Goal: Task Accomplishment & Management: Use online tool/utility

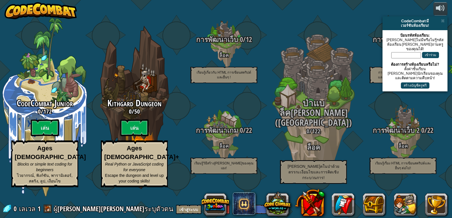
select select "th"
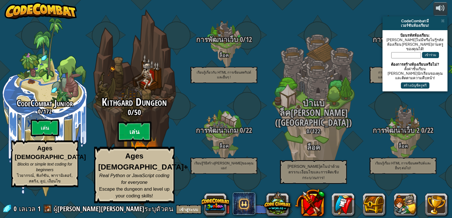
click at [131, 142] on btn "เล่น" at bounding box center [135, 132] width 34 height 20
select select "th"
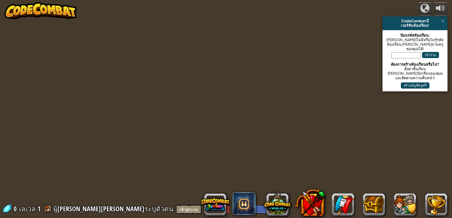
select select "th"
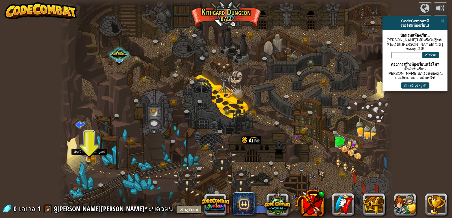
click at [88, 156] on img at bounding box center [89, 150] width 8 height 19
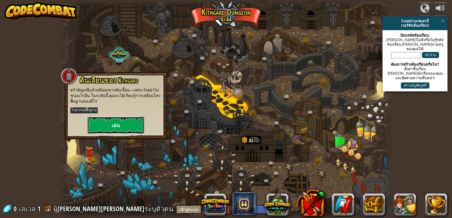
click at [138, 123] on button "เล่น" at bounding box center [116, 125] width 57 height 17
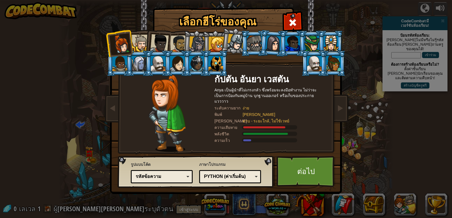
click at [137, 40] on div at bounding box center [140, 43] width 17 height 17
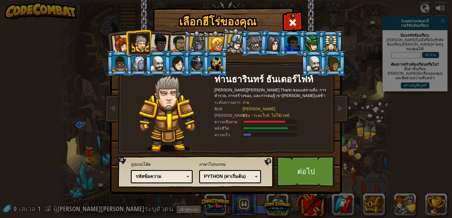
click at [187, 31] on ol at bounding box center [226, 31] width 233 height 0
click at [160, 44] on div at bounding box center [159, 43] width 19 height 19
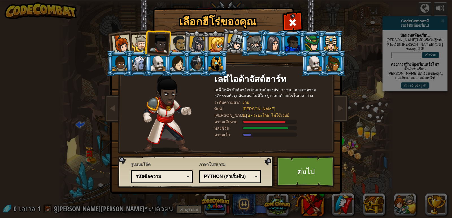
click at [176, 41] on div at bounding box center [179, 44] width 18 height 18
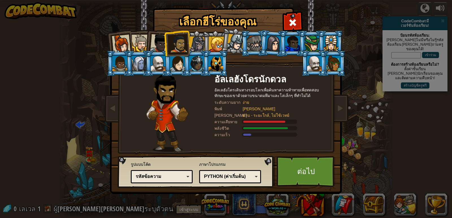
click at [196, 42] on div at bounding box center [197, 44] width 16 height 16
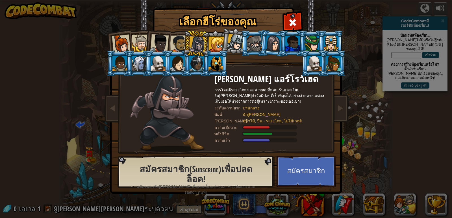
click at [220, 44] on div at bounding box center [216, 44] width 15 height 15
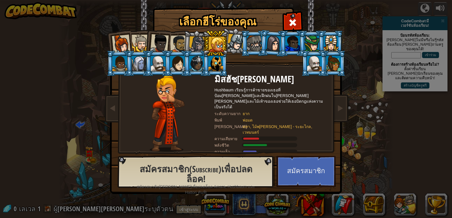
click at [120, 47] on div at bounding box center [121, 44] width 19 height 19
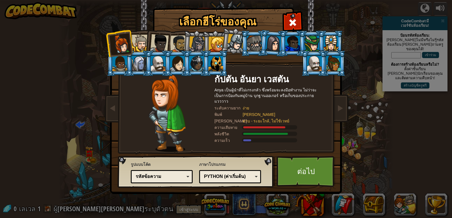
click at [151, 42] on div at bounding box center [159, 43] width 19 height 19
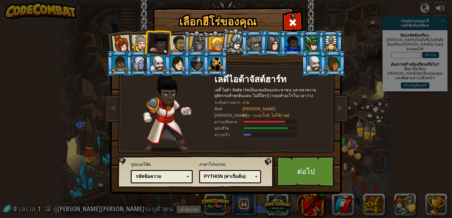
click at [173, 46] on div at bounding box center [179, 44] width 18 height 18
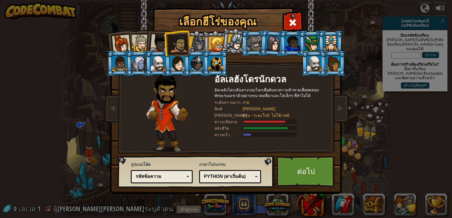
click at [198, 48] on div at bounding box center [197, 44] width 16 height 16
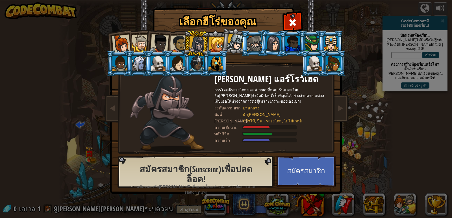
click at [177, 48] on div at bounding box center [179, 44] width 18 height 18
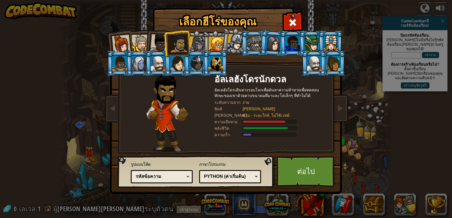
click at [235, 42] on div at bounding box center [235, 42] width 17 height 17
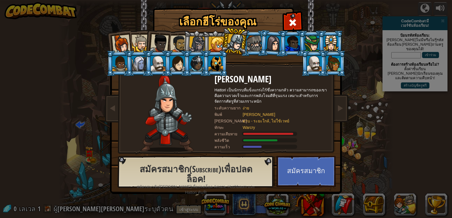
click at [215, 43] on div at bounding box center [216, 44] width 15 height 15
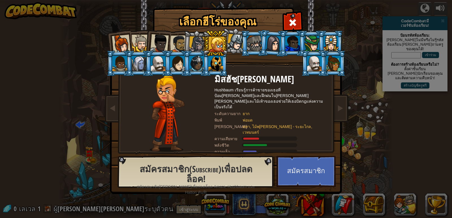
click at [182, 44] on div at bounding box center [179, 44] width 18 height 18
drag, startPoint x: 182, startPoint y: 44, endPoint x: 180, endPoint y: 41, distance: 3.8
click at [182, 44] on div at bounding box center [179, 44] width 18 height 18
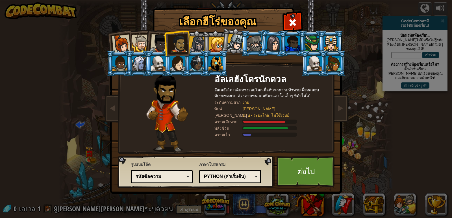
click at [243, 103] on div "ง่าย" at bounding box center [282, 103] width 79 height 6
click at [247, 135] on div at bounding box center [247, 135] width 8 height 2
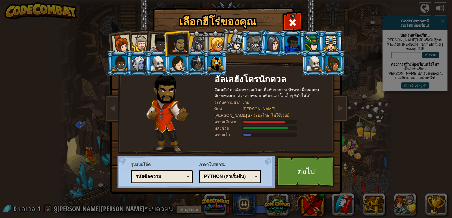
drag, startPoint x: 250, startPoint y: 134, endPoint x: 262, endPoint y: 134, distance: 12.1
click at [262, 134] on div at bounding box center [269, 135] width 55 height 4
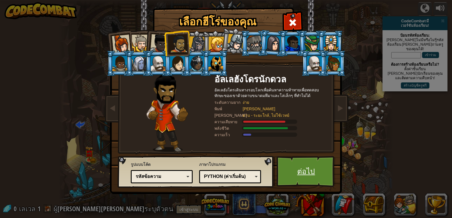
click at [312, 174] on link "ต่อไป" at bounding box center [306, 171] width 59 height 31
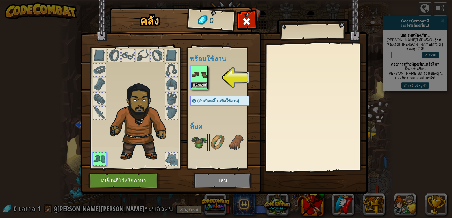
click at [195, 81] on img at bounding box center [199, 75] width 16 height 16
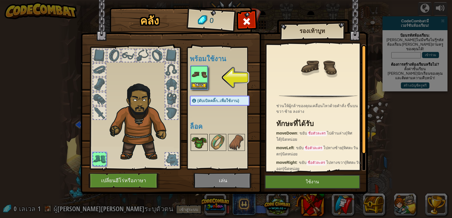
click at [199, 140] on img at bounding box center [199, 143] width 16 height 16
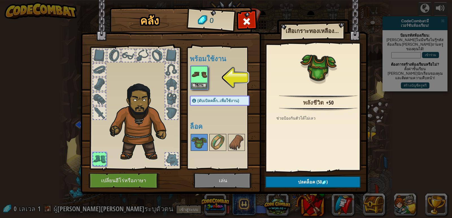
click at [226, 139] on div "พร้อมใช้งาน ใช้งาน (ดับเบิลคลิ๊ก..เพื่อใช้งาน) ล็อค" at bounding box center [225, 108] width 71 height 118
click at [248, 22] on span at bounding box center [246, 21] width 9 height 9
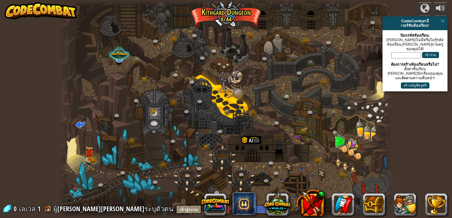
click at [122, 146] on div at bounding box center [226, 109] width 334 height 218
click at [92, 156] on img at bounding box center [89, 150] width 8 height 19
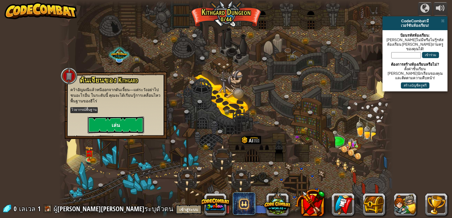
click at [110, 128] on button "เล่น" at bounding box center [116, 125] width 57 height 17
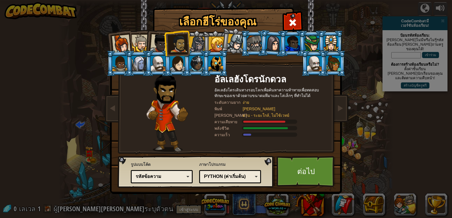
click at [122, 47] on div at bounding box center [121, 44] width 19 height 19
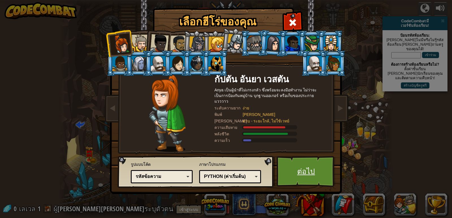
click at [305, 161] on link "ต่อไป" at bounding box center [306, 171] width 59 height 31
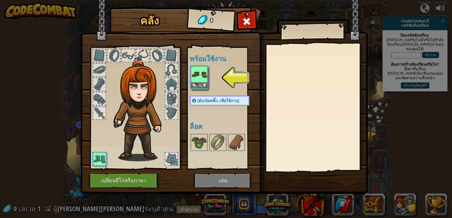
click at [197, 78] on img at bounding box center [199, 75] width 16 height 16
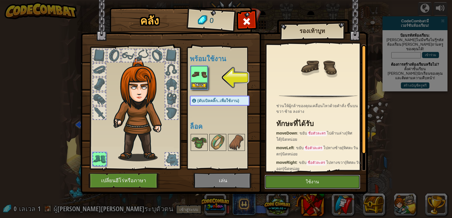
click at [323, 176] on button "ใช้งาน" at bounding box center [312, 182] width 95 height 14
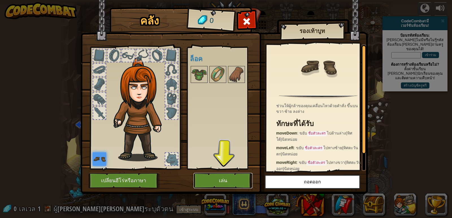
click at [235, 181] on button "เล่น" at bounding box center [223, 181] width 59 height 16
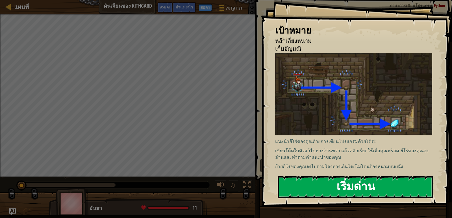
click at [348, 184] on button "เริ่มด่าน" at bounding box center [356, 187] width 156 height 22
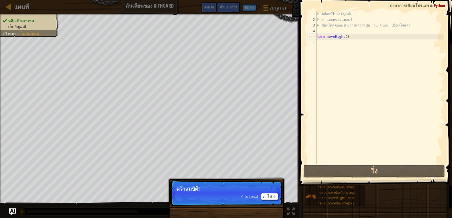
click at [193, 190] on p "คว้าสมบัติ!" at bounding box center [226, 189] width 100 height 6
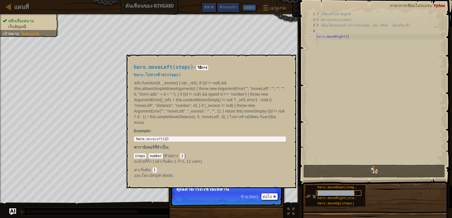
click at [316, 193] on div "hero.moveLeft(steps)" at bounding box center [338, 193] width 45 height 5
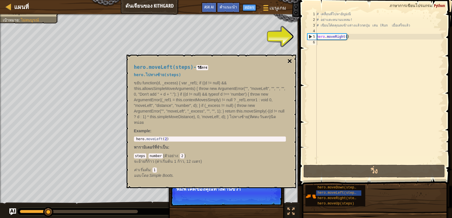
click at [290, 62] on button "×" at bounding box center [289, 61] width 5 height 8
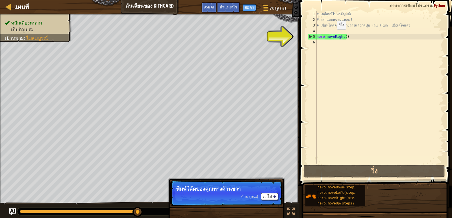
click at [332, 35] on div "# เคลื่อนที่ไปหาอัญมณี # อย่าแตะหนามแหลม! # เขียนโค้ดคุณลงข้างล่างแล้วกดปุ่ม เล…" at bounding box center [380, 93] width 128 height 164
click at [329, 36] on div "# เคลื่อนที่ไปหาอัญมณี # อย่าแตะหนามแหลม! # เขียนโค้ดคุณลงข้างล่างแล้วกดปุ่ม เล…" at bounding box center [380, 93] width 128 height 164
click at [310, 37] on div "5" at bounding box center [312, 37] width 9 height 6
type textarea "# เขียนโค้ดคุณลงข้างล่างแล้วกดปุ่ม เล่น (Run เมื่อเสร็จแล้ว"
drag, startPoint x: 311, startPoint y: 37, endPoint x: 376, endPoint y: 53, distance: 67.6
